Goal: Book appointment/travel/reservation

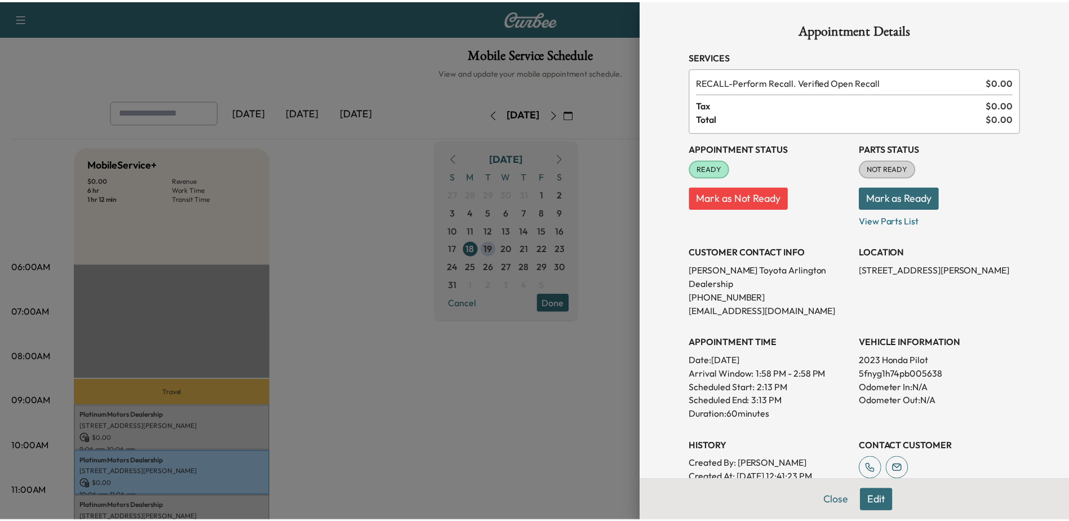
scroll to position [169, 0]
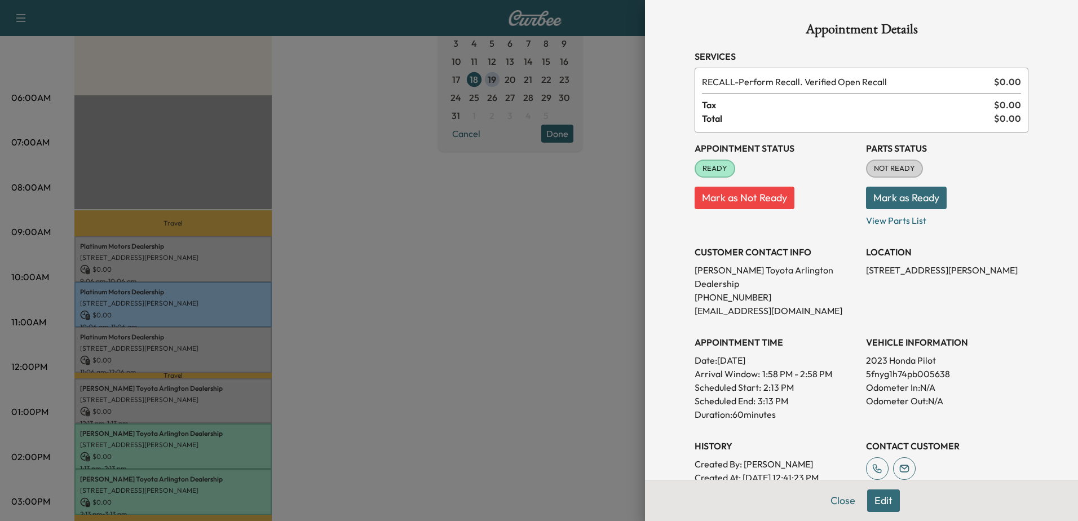
click at [436, 204] on div at bounding box center [539, 260] width 1078 height 521
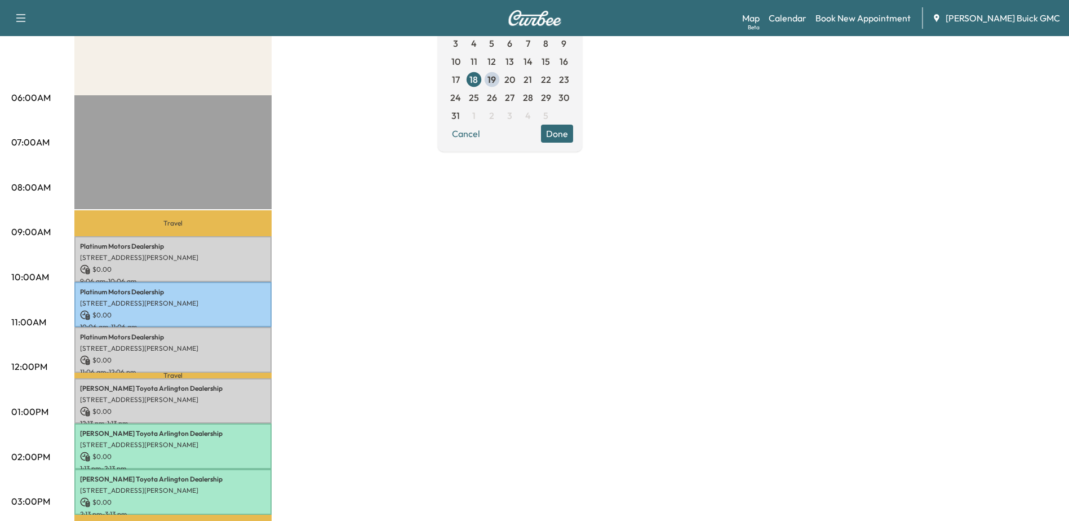
drag, startPoint x: 441, startPoint y: 254, endPoint x: 726, endPoint y: 245, distance: 284.3
click at [441, 254] on div "MobileService+ $ 0.00 Revenue 6 hr Work Time 1 hr 12 min Transit Time Travel Pl…" at bounding box center [566, 401] width 984 height 846
click at [871, 18] on link "Book New Appointment" at bounding box center [863, 18] width 95 height 14
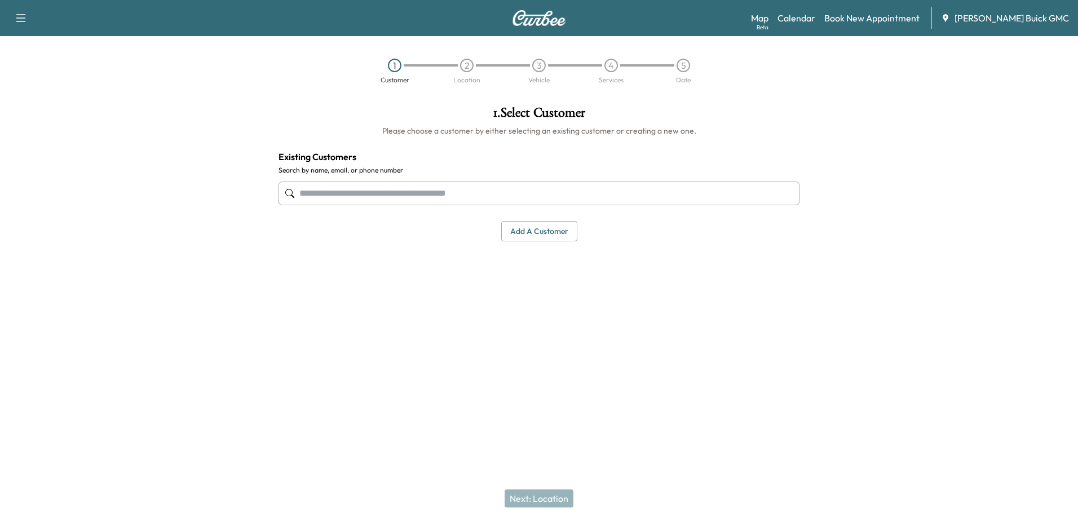
click at [444, 200] on input "text" at bounding box center [539, 194] width 521 height 24
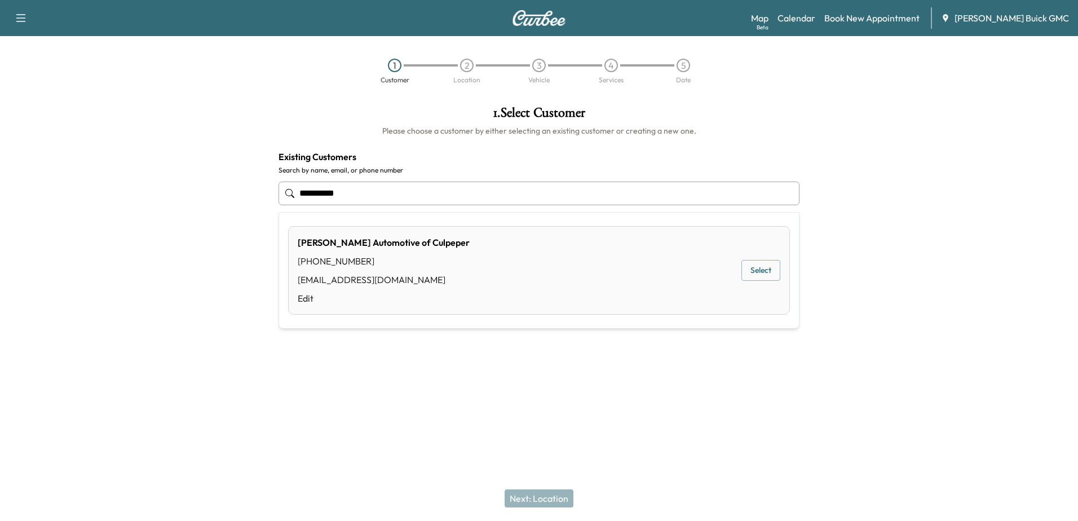
click at [621, 275] on div "[PERSON_NAME] Automotive of Culpeper [PHONE_NUMBER] [EMAIL_ADDRESS][DOMAIN_NAME…" at bounding box center [539, 270] width 502 height 89
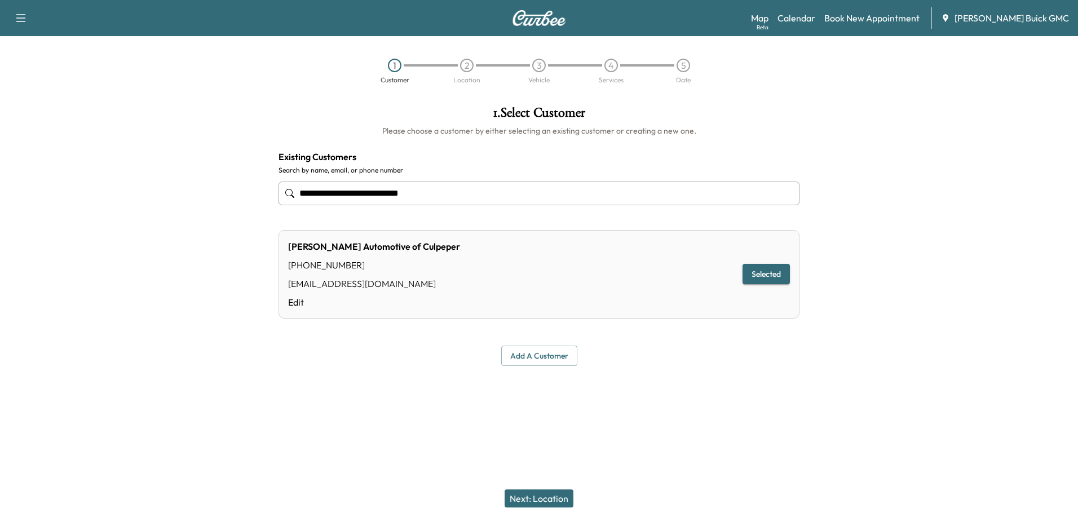
type input "**********"
click at [550, 500] on button "Next: Location" at bounding box center [539, 498] width 69 height 18
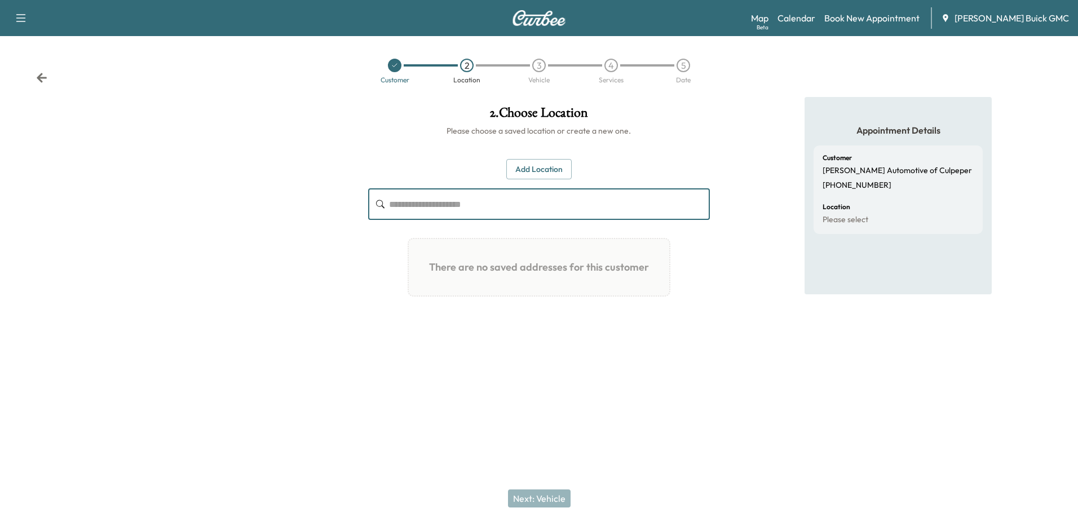
click at [460, 204] on input "text" at bounding box center [549, 204] width 320 height 32
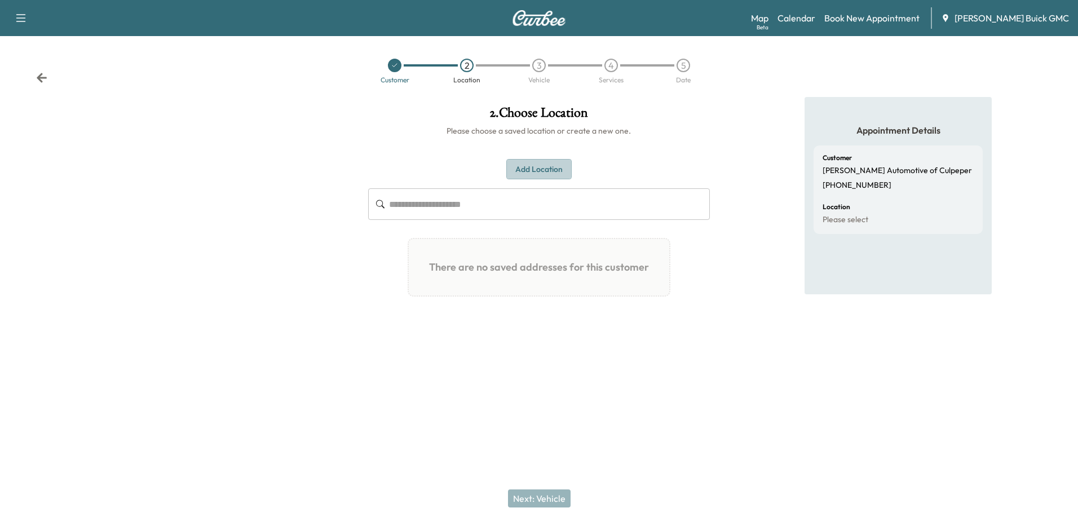
click at [544, 169] on button "Add Location" at bounding box center [538, 169] width 65 height 21
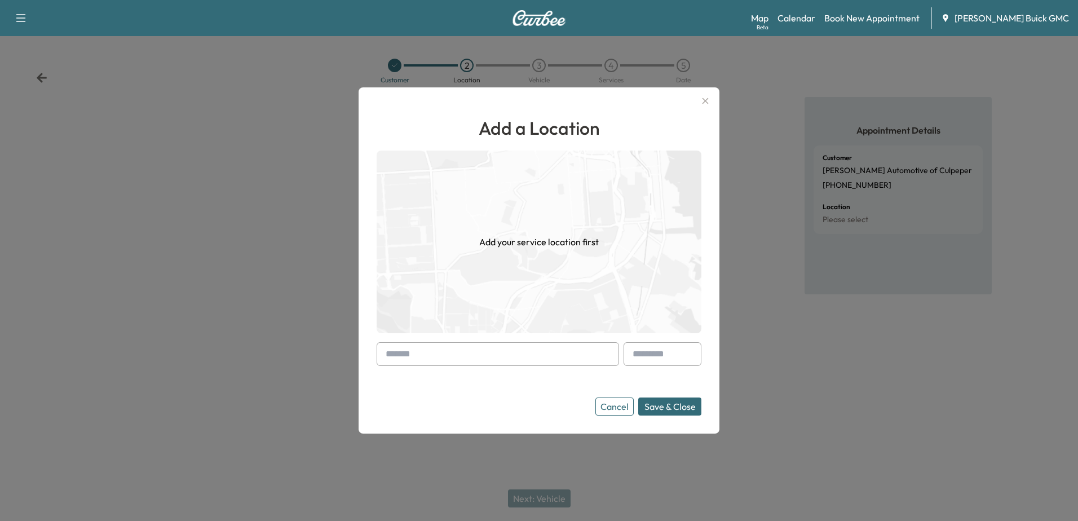
click at [428, 351] on input "text" at bounding box center [498, 354] width 242 height 24
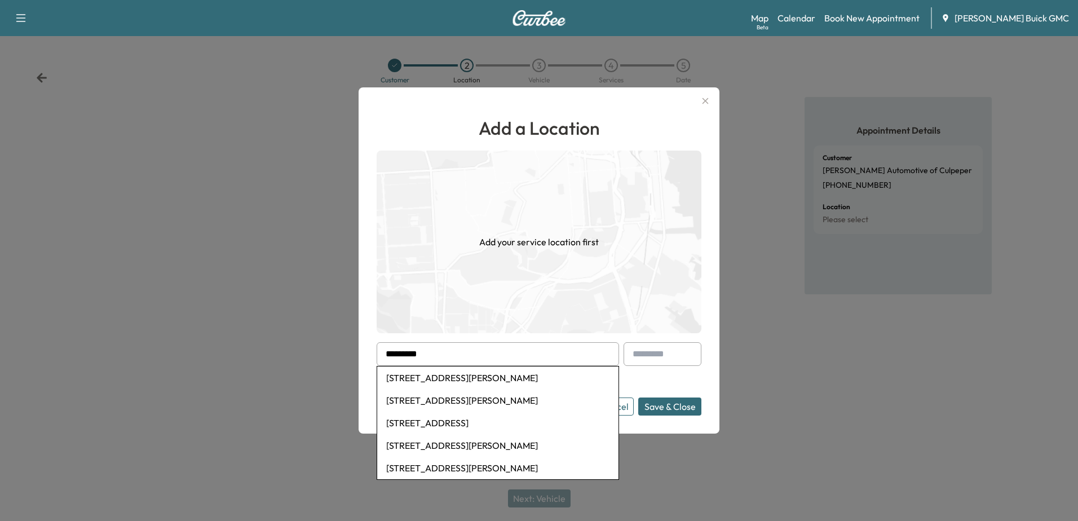
click at [514, 379] on li "[STREET_ADDRESS][PERSON_NAME]" at bounding box center [497, 377] width 241 height 23
type input "**********"
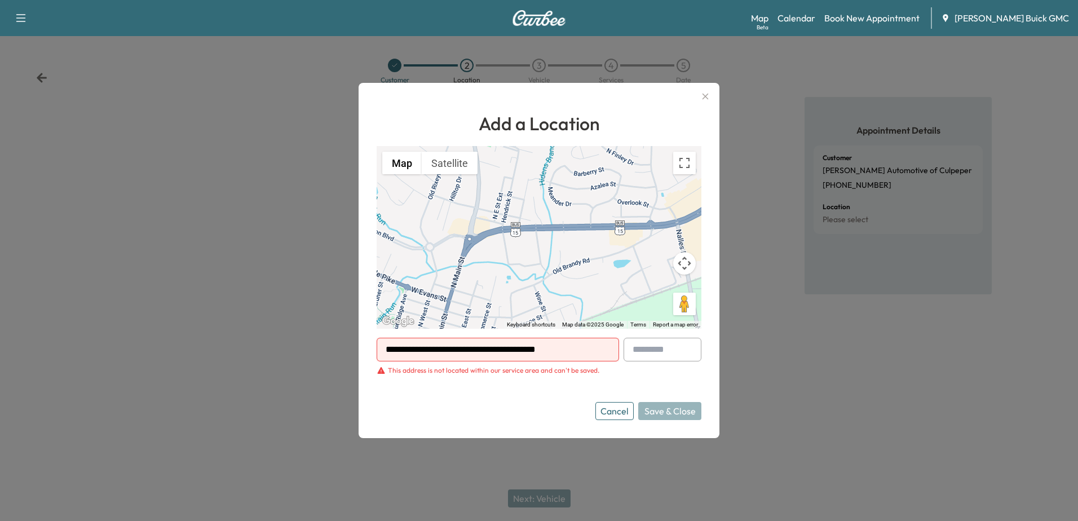
click at [705, 96] on icon "button" at bounding box center [705, 97] width 6 height 6
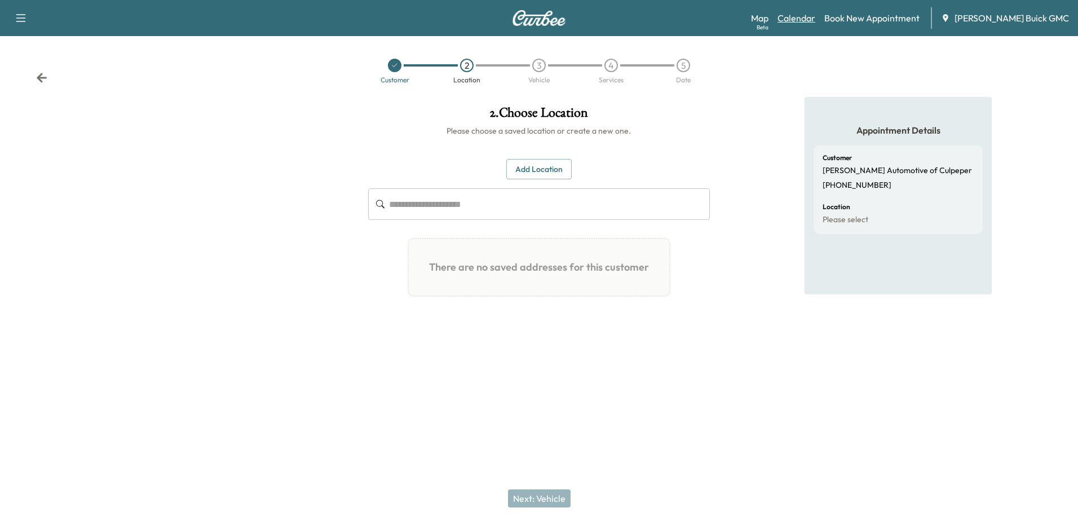
click at [802, 23] on link "Calendar" at bounding box center [796, 18] width 38 height 14
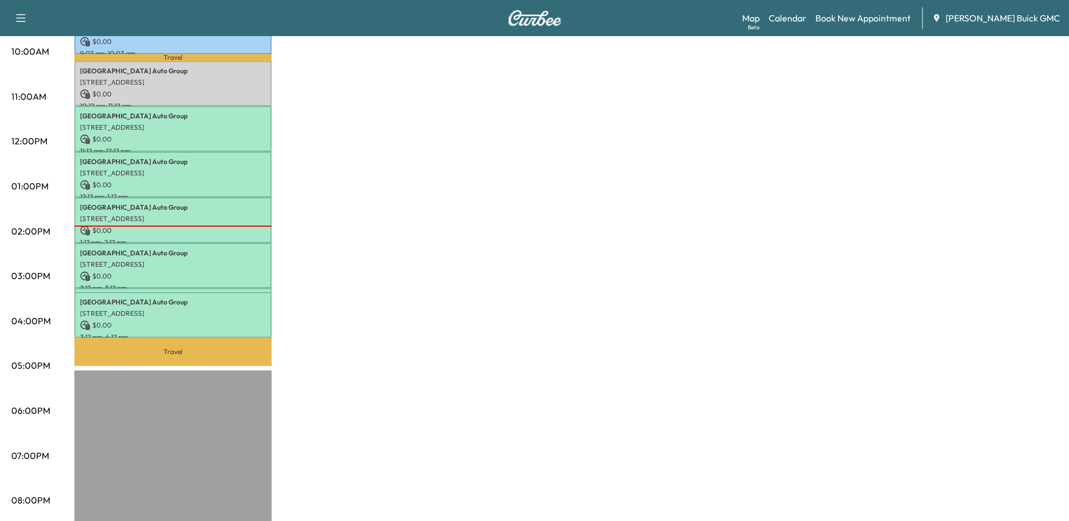
scroll to position [56, 0]
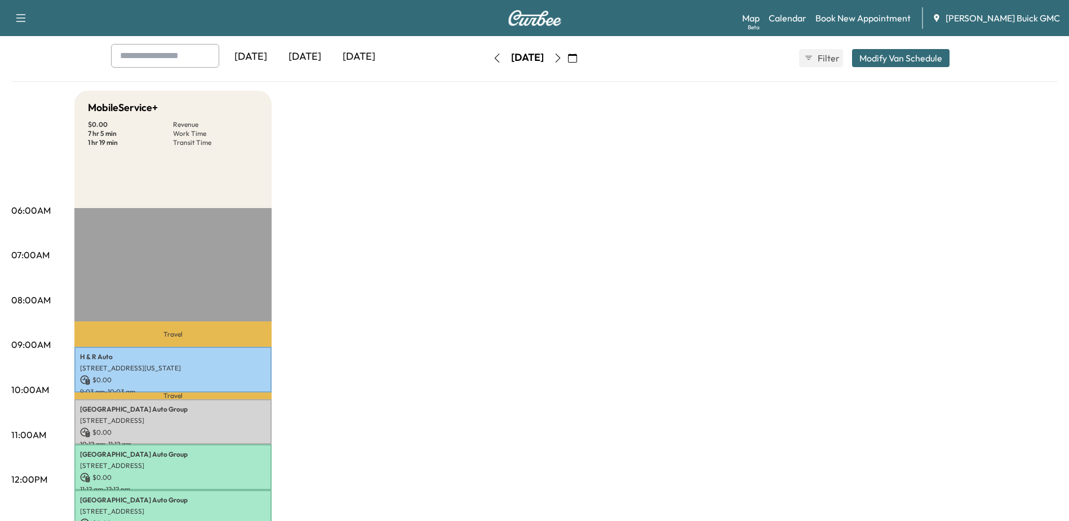
click at [563, 56] on icon "button" at bounding box center [558, 58] width 9 height 9
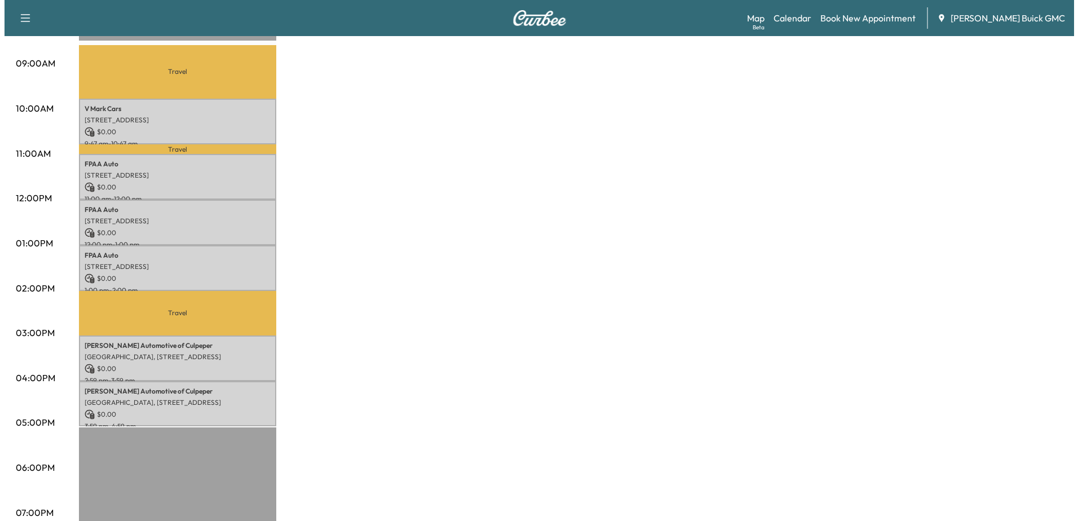
scroll to position [338, 0]
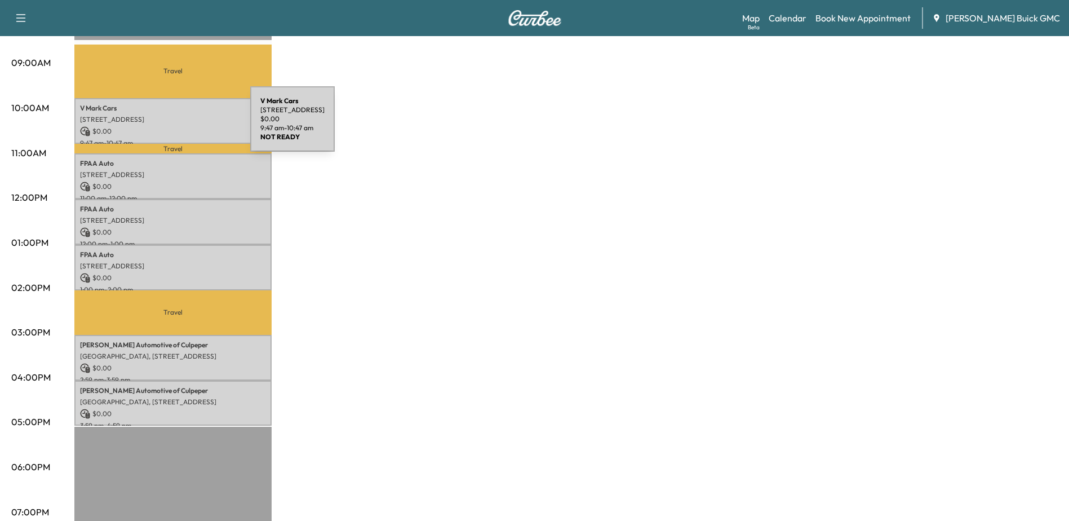
click at [166, 126] on p "$ 0.00" at bounding box center [173, 131] width 186 height 10
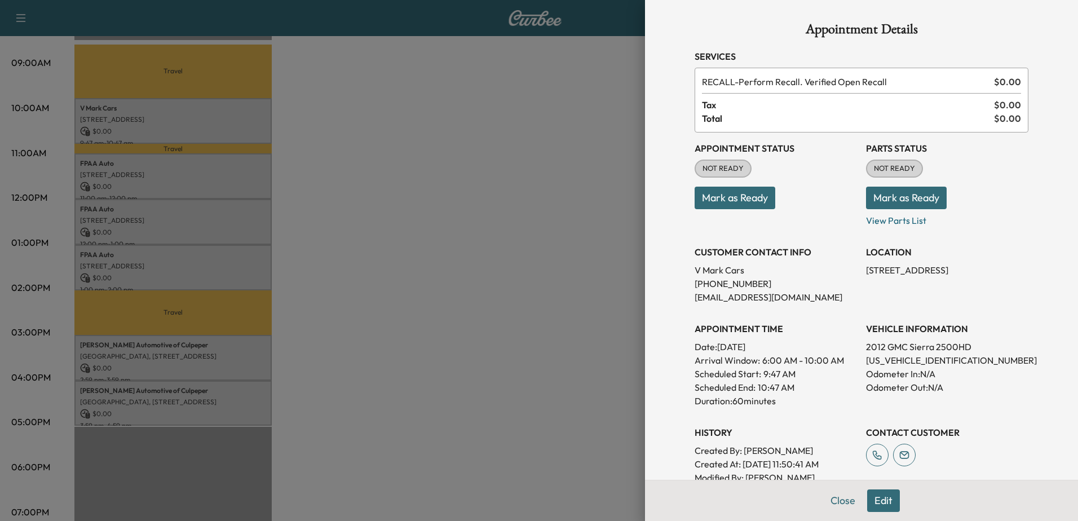
click at [157, 169] on div at bounding box center [539, 260] width 1078 height 521
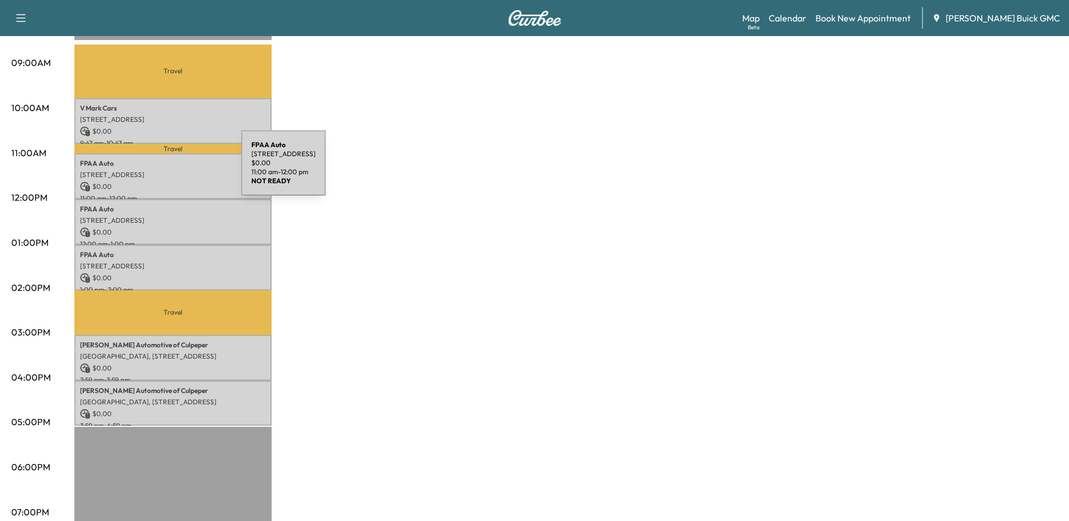
click at [157, 170] on p "[STREET_ADDRESS]" at bounding box center [173, 174] width 186 height 9
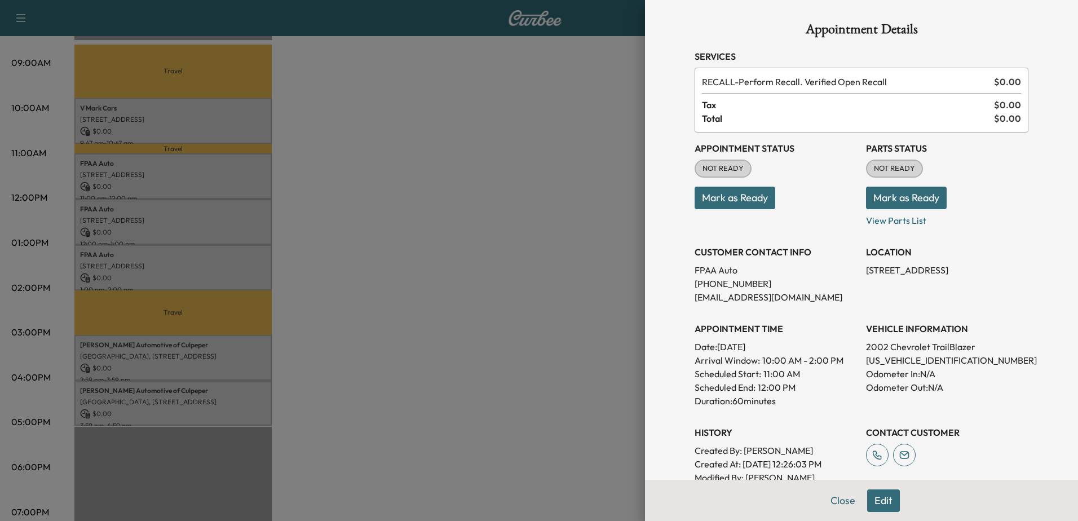
click at [157, 210] on div at bounding box center [539, 260] width 1078 height 521
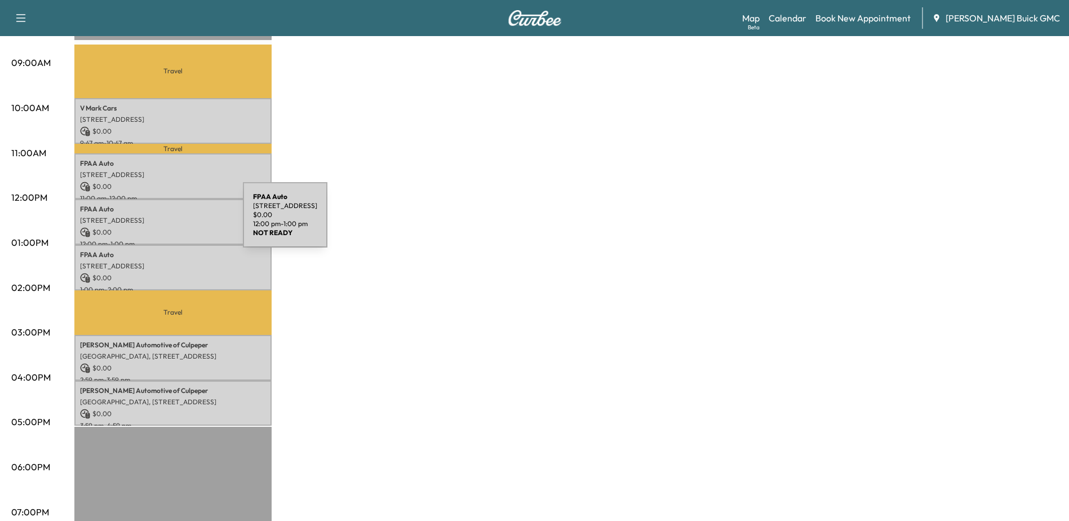
click at [159, 220] on p "[STREET_ADDRESS]" at bounding box center [173, 220] width 186 height 9
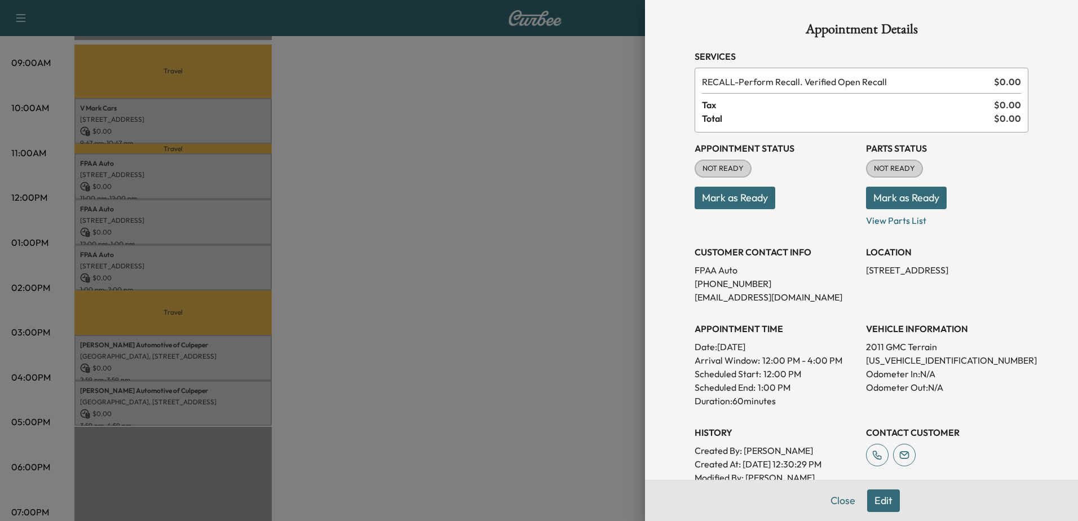
click at [176, 272] on div at bounding box center [539, 260] width 1078 height 521
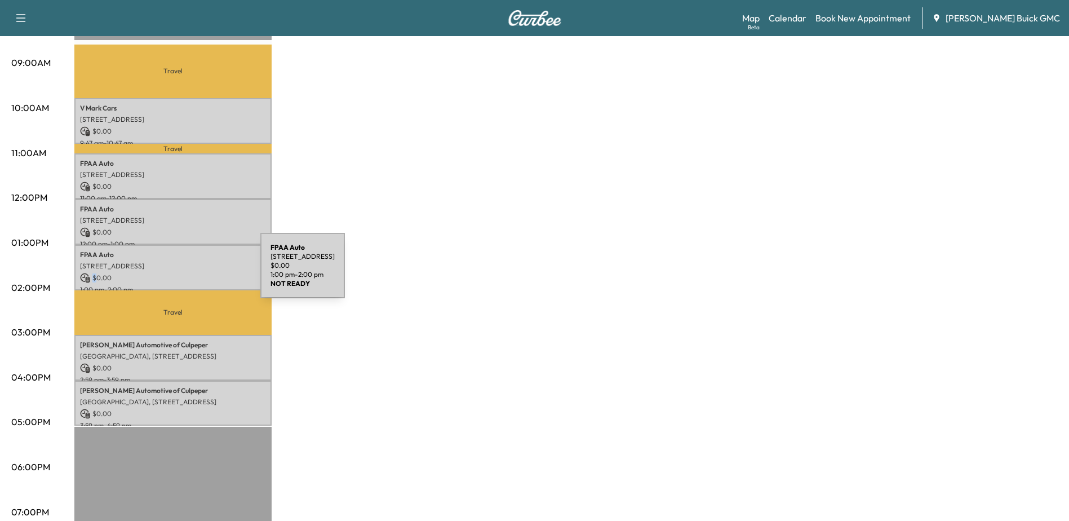
click at [176, 273] on p "$ 0.00" at bounding box center [173, 278] width 186 height 10
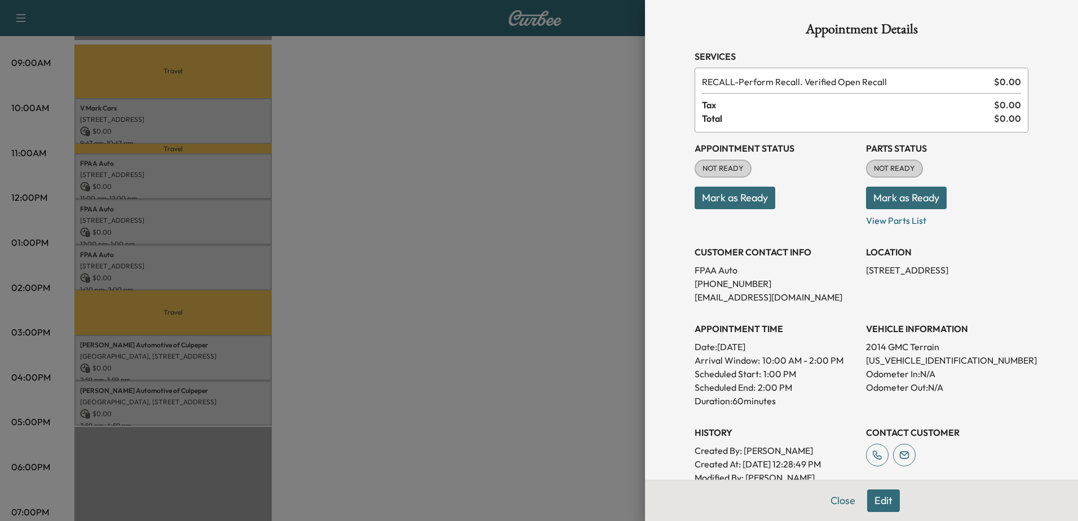
click at [169, 209] on div at bounding box center [539, 260] width 1078 height 521
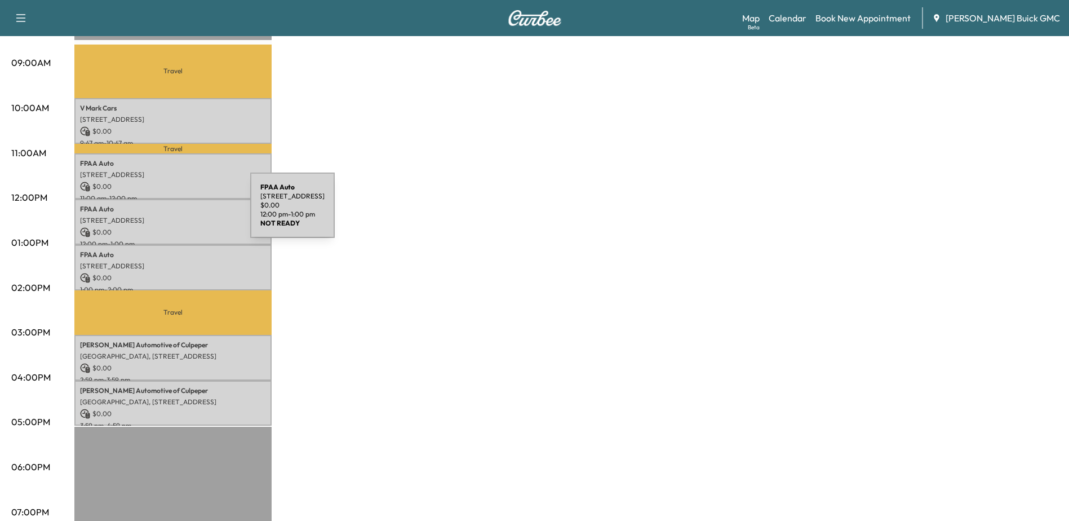
click at [166, 212] on div "FPAA Auto [STREET_ADDRESS] $ 0.00 12:00 pm - 1:00 pm" at bounding box center [172, 222] width 197 height 46
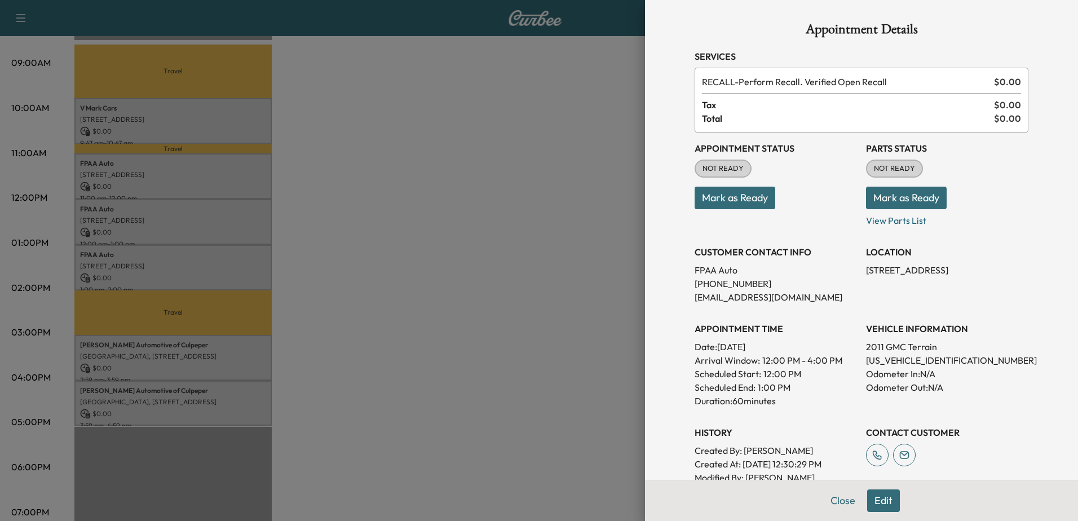
drag, startPoint x: 213, startPoint y: 214, endPoint x: 195, endPoint y: 209, distance: 18.2
click at [213, 214] on div at bounding box center [539, 260] width 1078 height 521
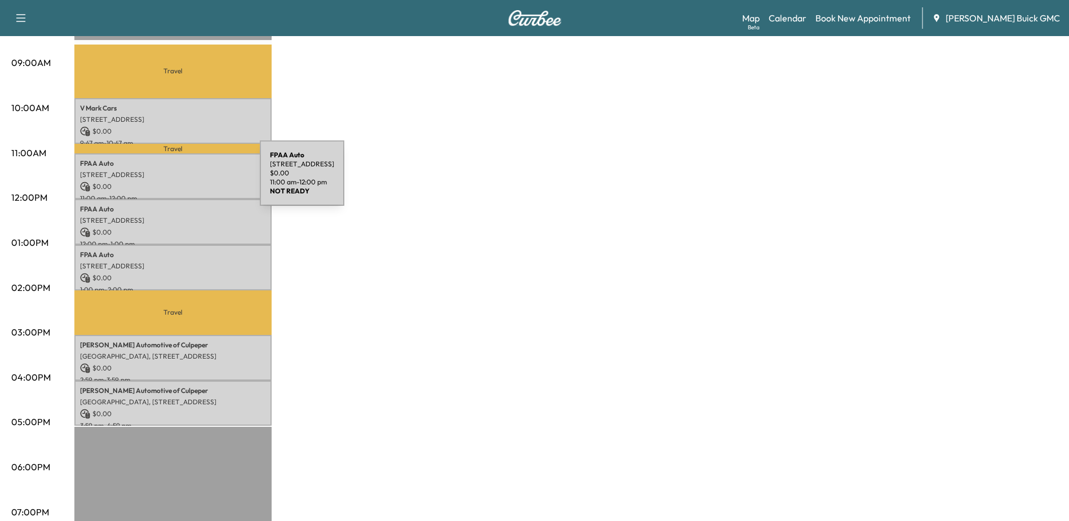
click at [175, 182] on p "$ 0.00" at bounding box center [173, 187] width 186 height 10
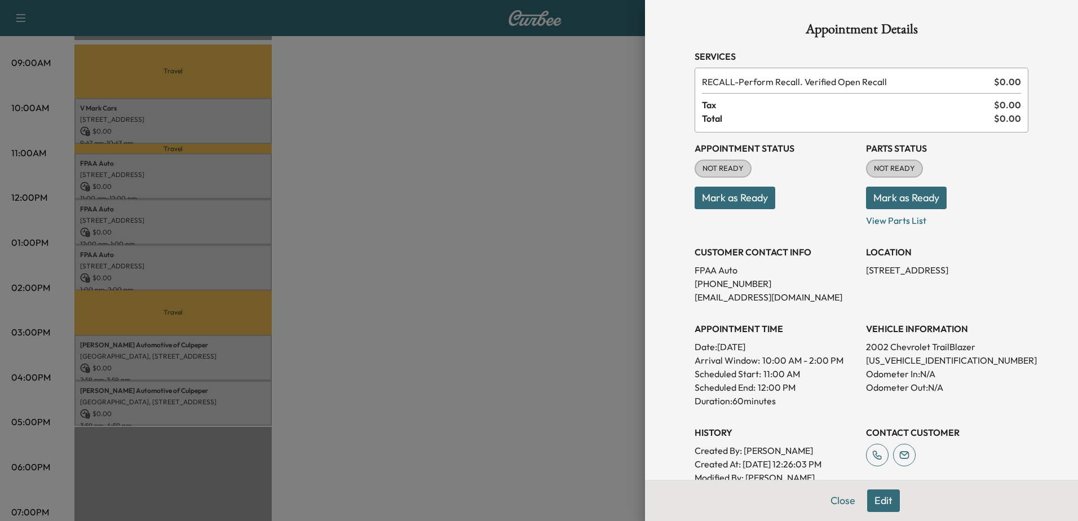
click at [146, 265] on div at bounding box center [539, 260] width 1078 height 521
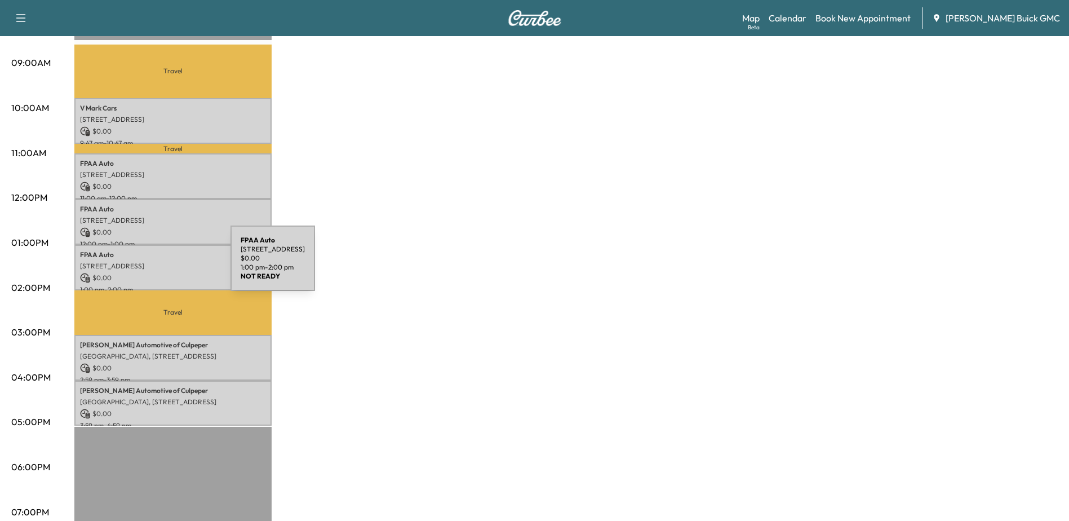
click at [146, 265] on p "[STREET_ADDRESS]" at bounding box center [173, 266] width 186 height 9
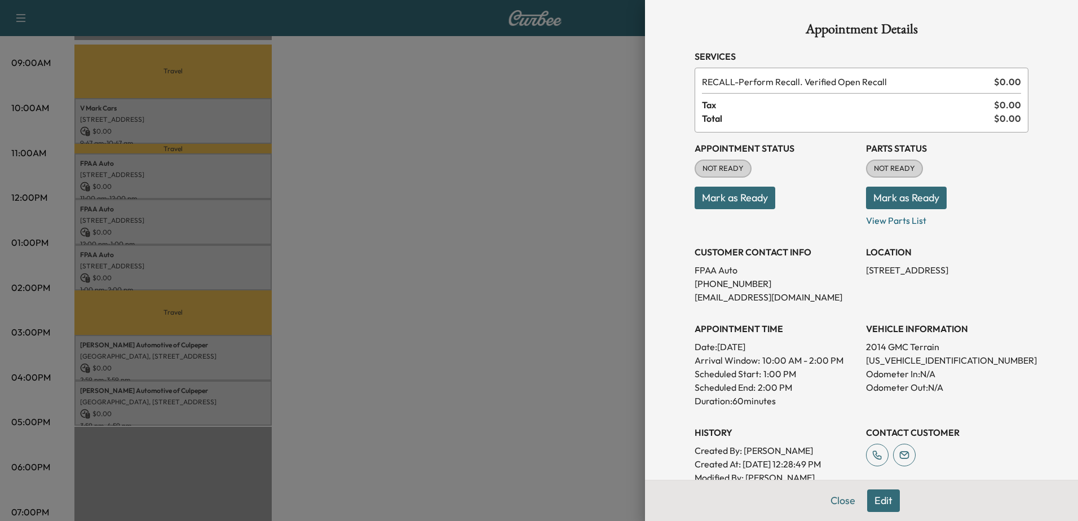
click at [171, 357] on div at bounding box center [539, 260] width 1078 height 521
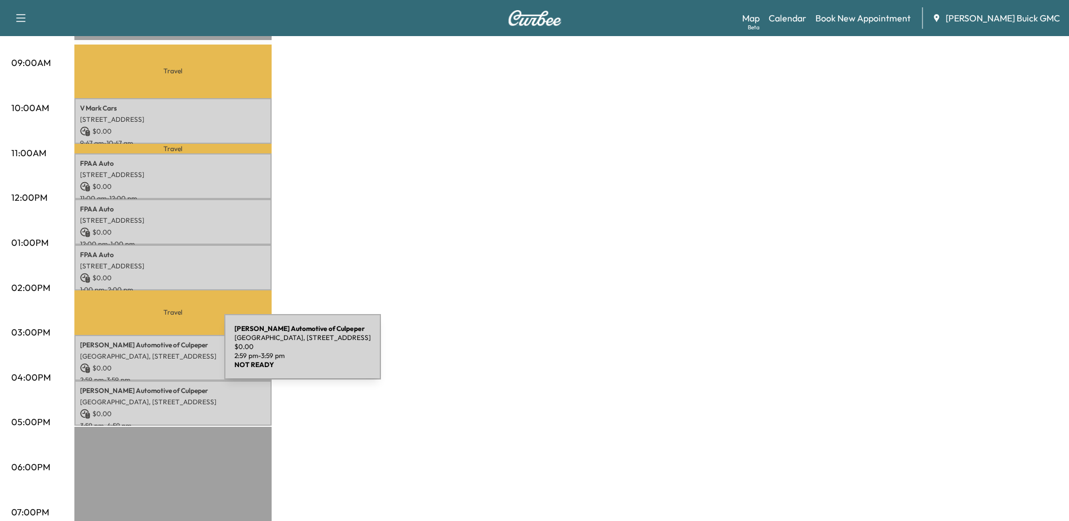
click at [140, 353] on p "[GEOGRAPHIC_DATA], [STREET_ADDRESS]" at bounding box center [173, 356] width 186 height 9
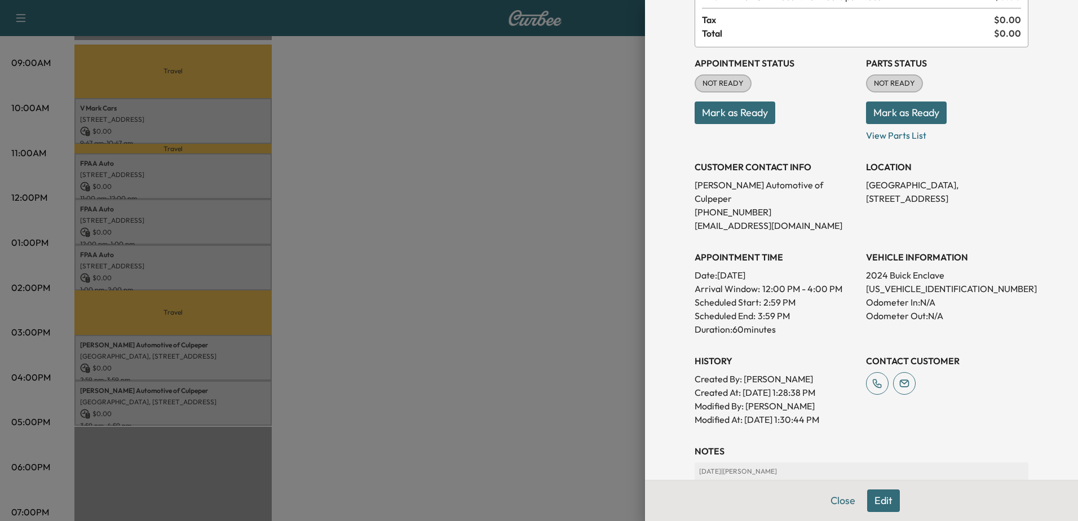
scroll to position [226, 0]
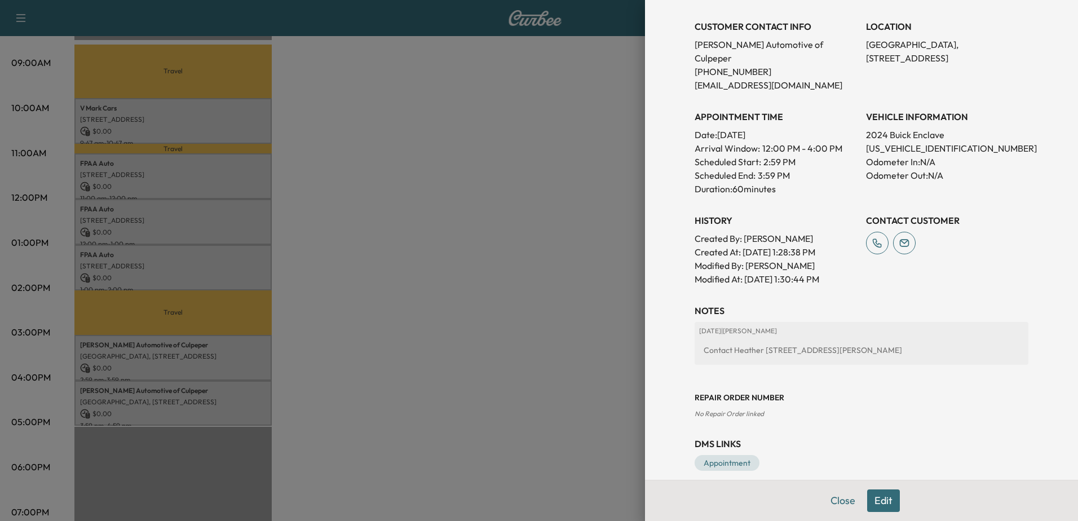
click at [143, 386] on div at bounding box center [539, 260] width 1078 height 521
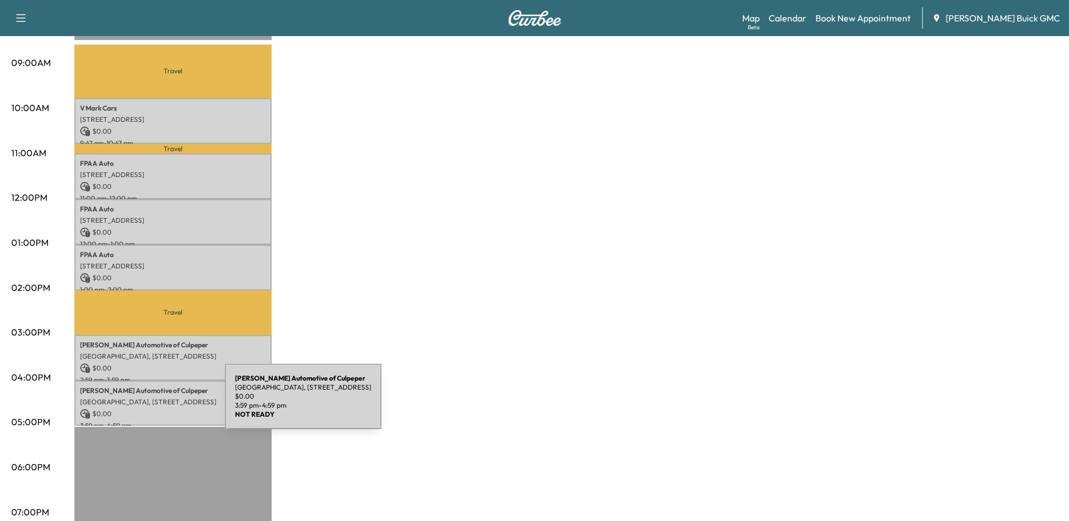
click at [140, 409] on p "$ 0.00" at bounding box center [173, 414] width 186 height 10
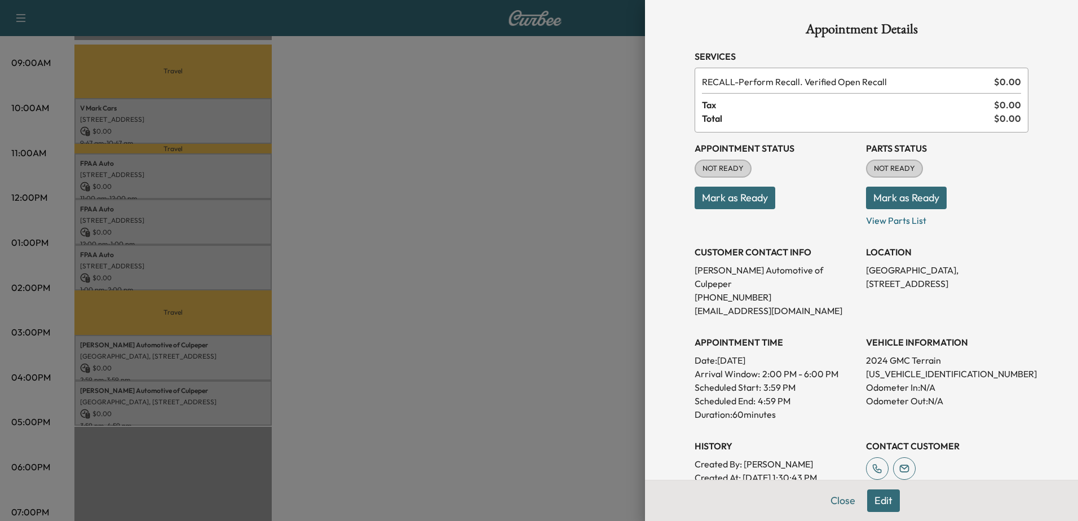
click at [463, 149] on div at bounding box center [539, 260] width 1078 height 521
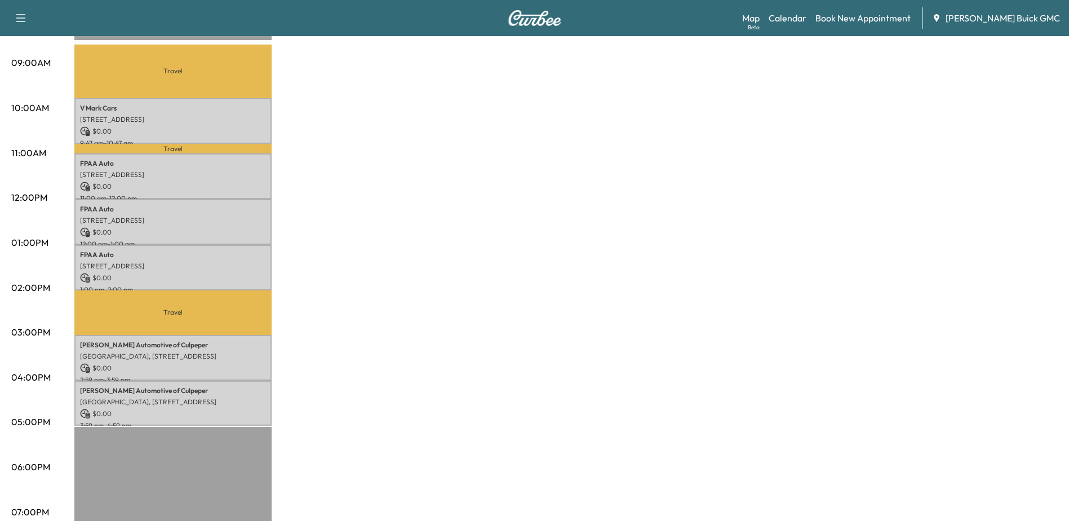
drag, startPoint x: 463, startPoint y: 149, endPoint x: 638, endPoint y: 350, distance: 265.7
click at [464, 151] on div "MobileService+ $ 0.00 Revenue 6 hr Work Time 2 hr 23 min Transit Time Travel V …" at bounding box center [566, 232] width 984 height 846
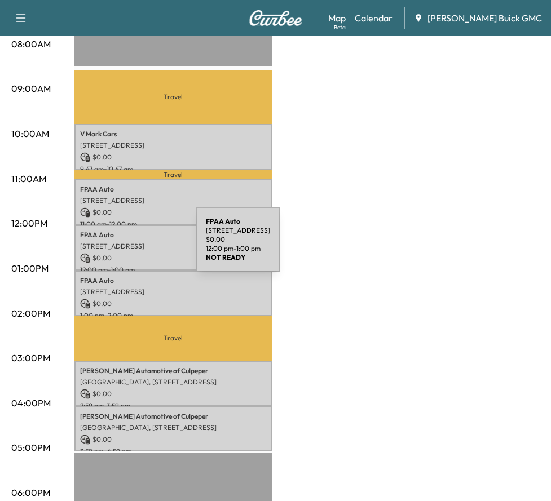
click at [111, 246] on p "[STREET_ADDRESS]" at bounding box center [173, 246] width 186 height 9
